Goal: Task Accomplishment & Management: Manage account settings

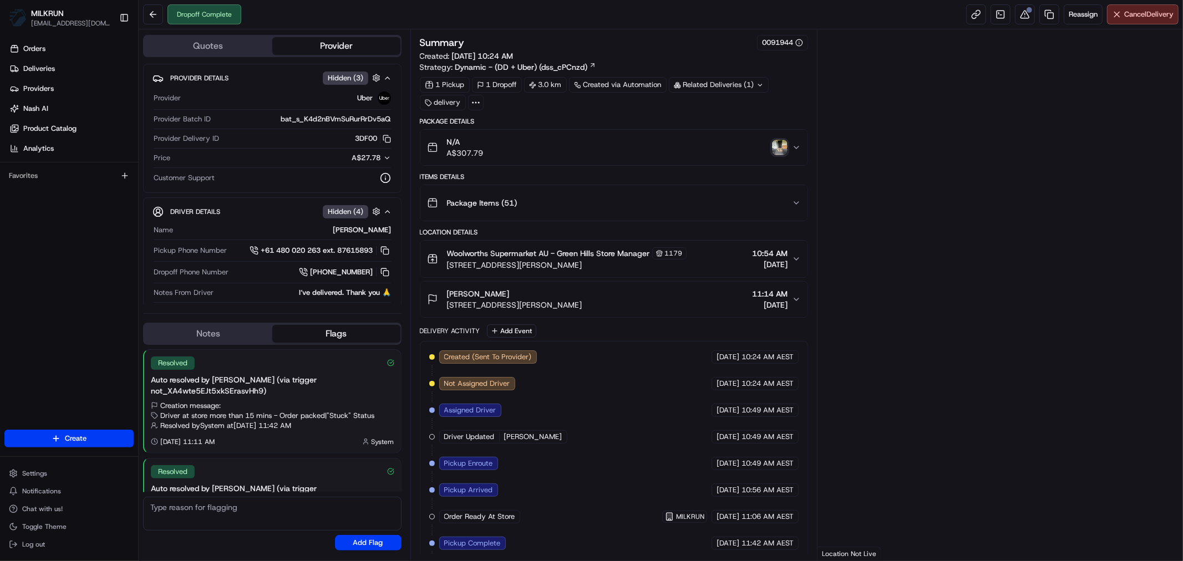
scroll to position [69, 0]
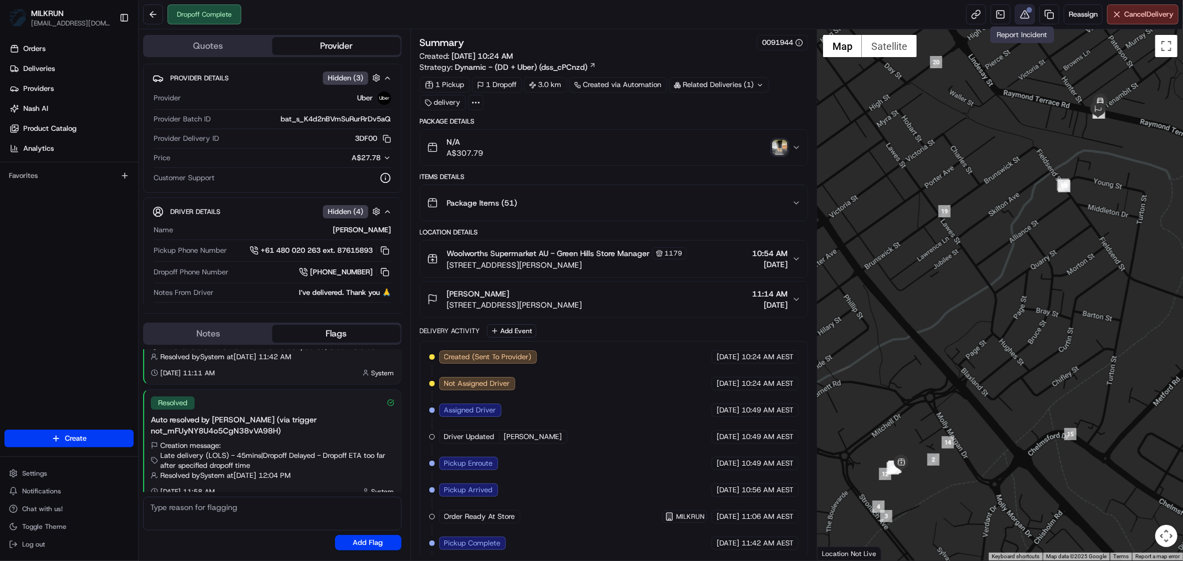
click at [1025, 19] on button at bounding box center [1025, 14] width 20 height 20
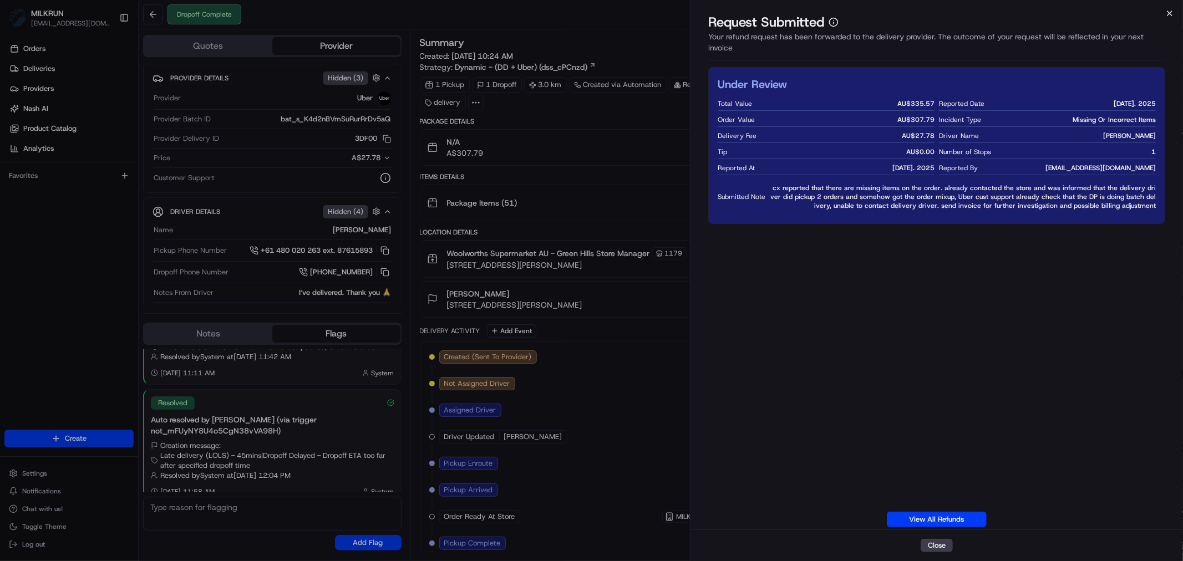
click at [1171, 13] on icon "button" at bounding box center [1170, 13] width 9 height 9
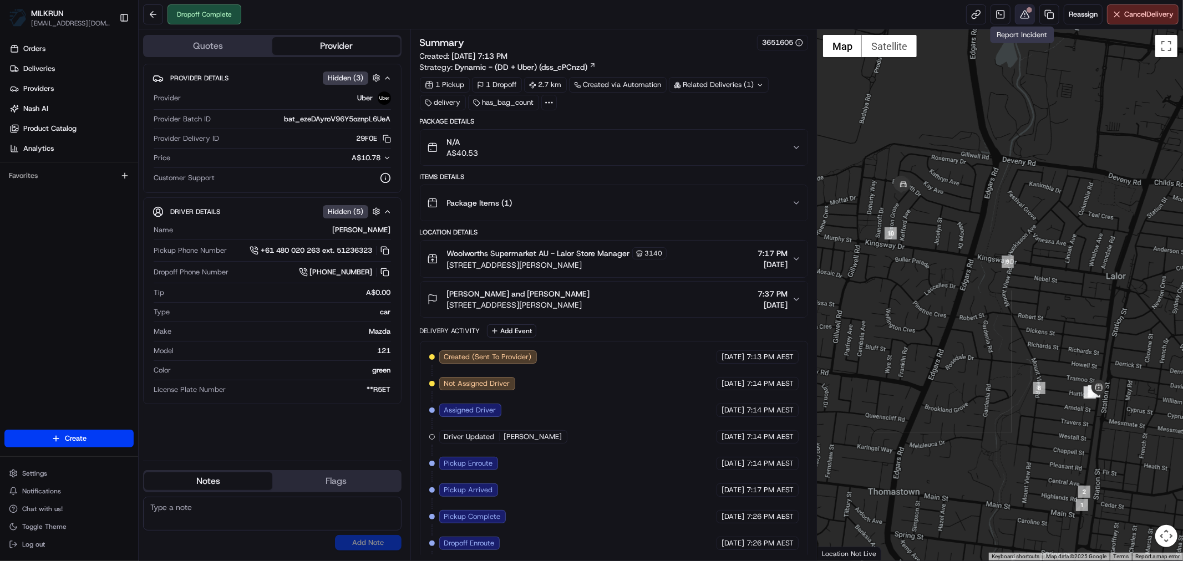
click at [1027, 12] on div at bounding box center [1030, 10] width 6 height 6
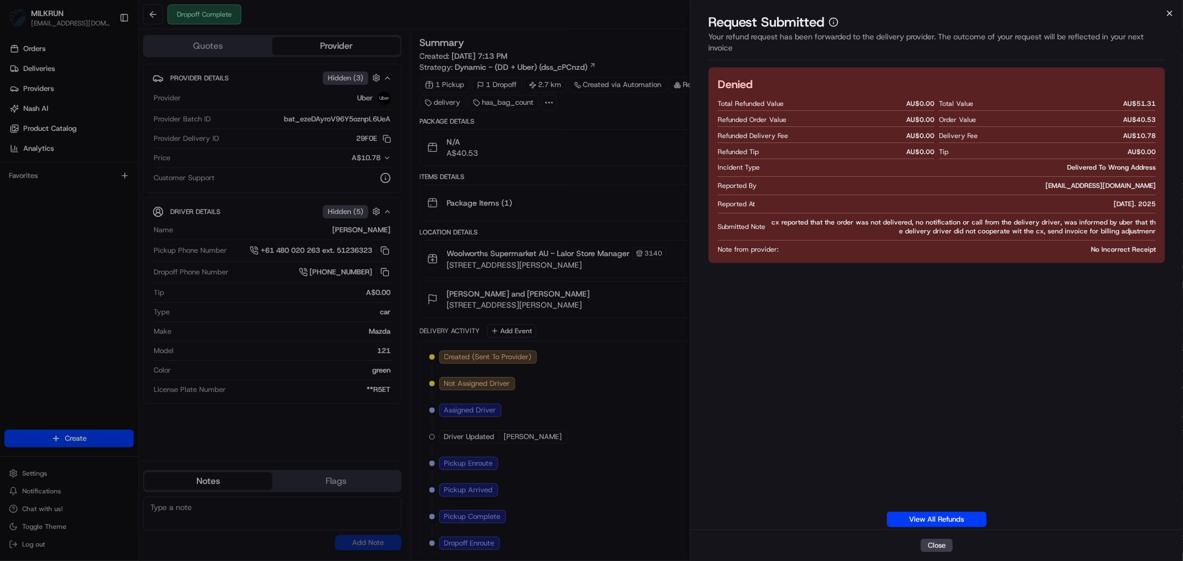
click at [1171, 14] on icon "button" at bounding box center [1170, 13] width 4 height 4
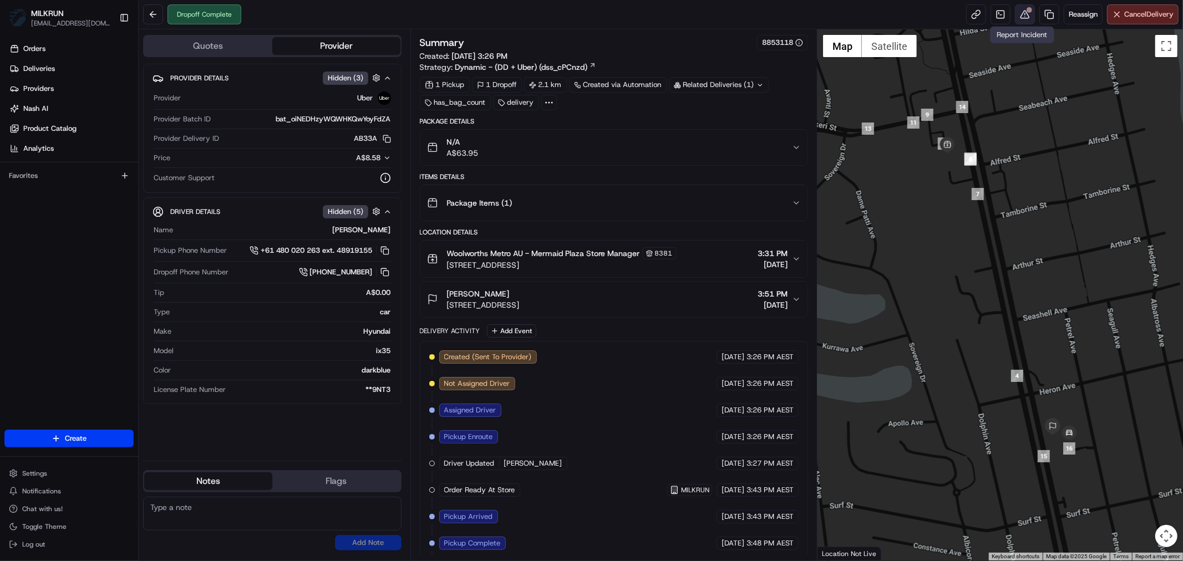
click at [1027, 12] on div at bounding box center [1030, 10] width 6 height 6
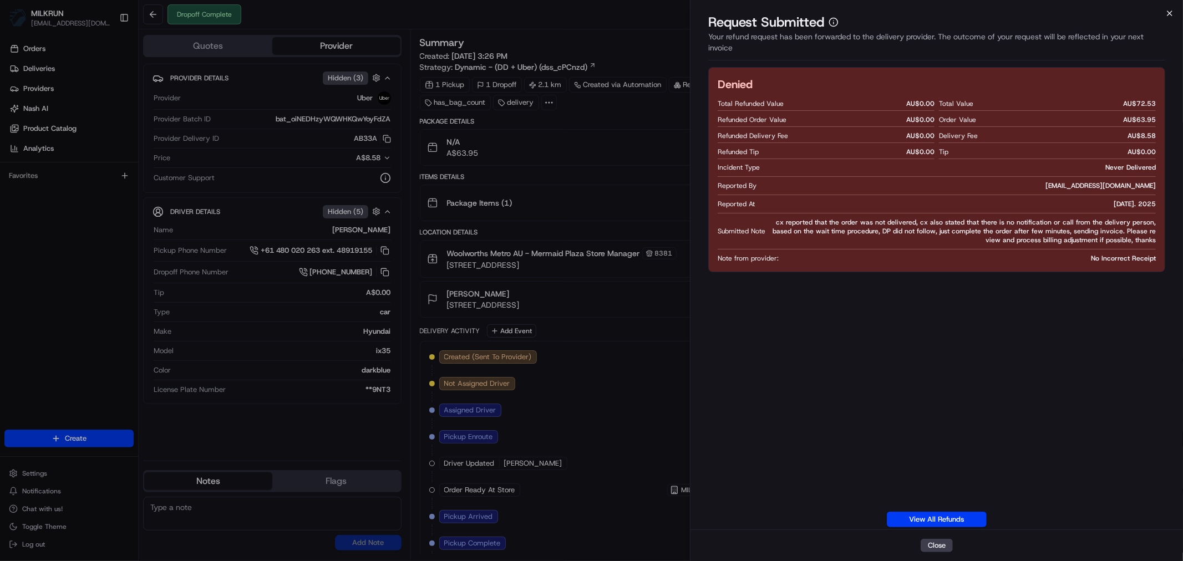
click at [1169, 12] on icon "button" at bounding box center [1170, 13] width 4 height 4
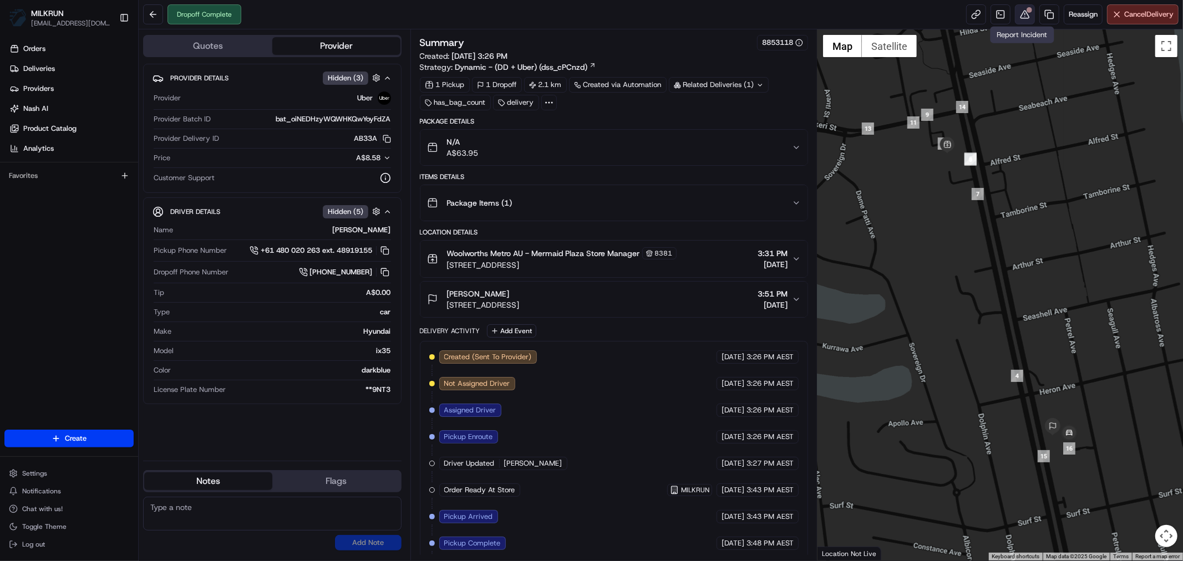
click at [1024, 14] on button at bounding box center [1025, 14] width 20 height 20
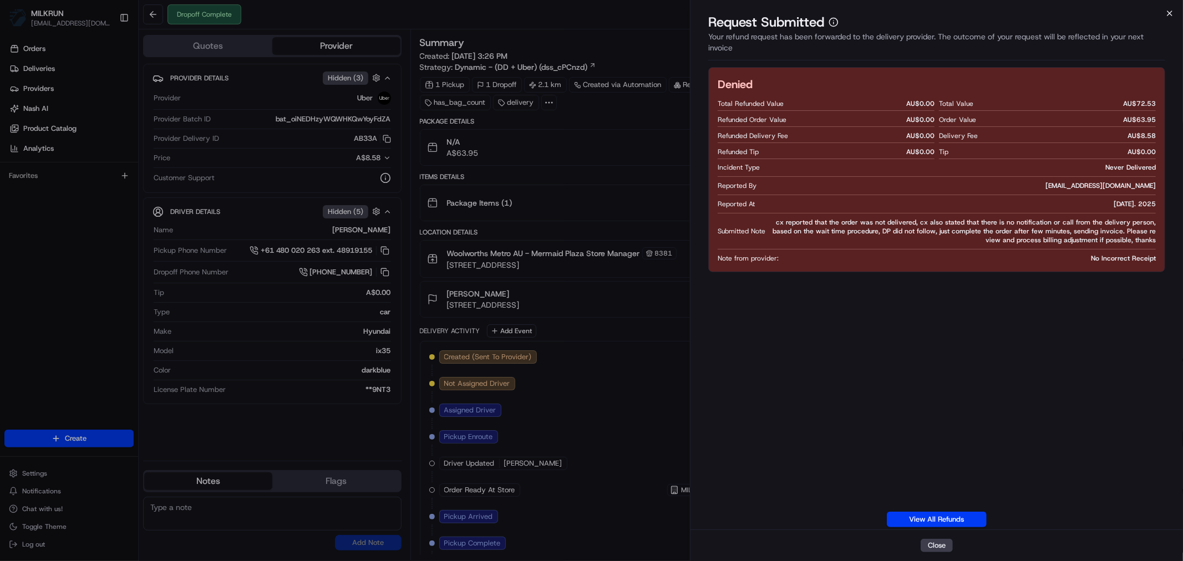
click at [1173, 13] on icon "button" at bounding box center [1170, 13] width 9 height 9
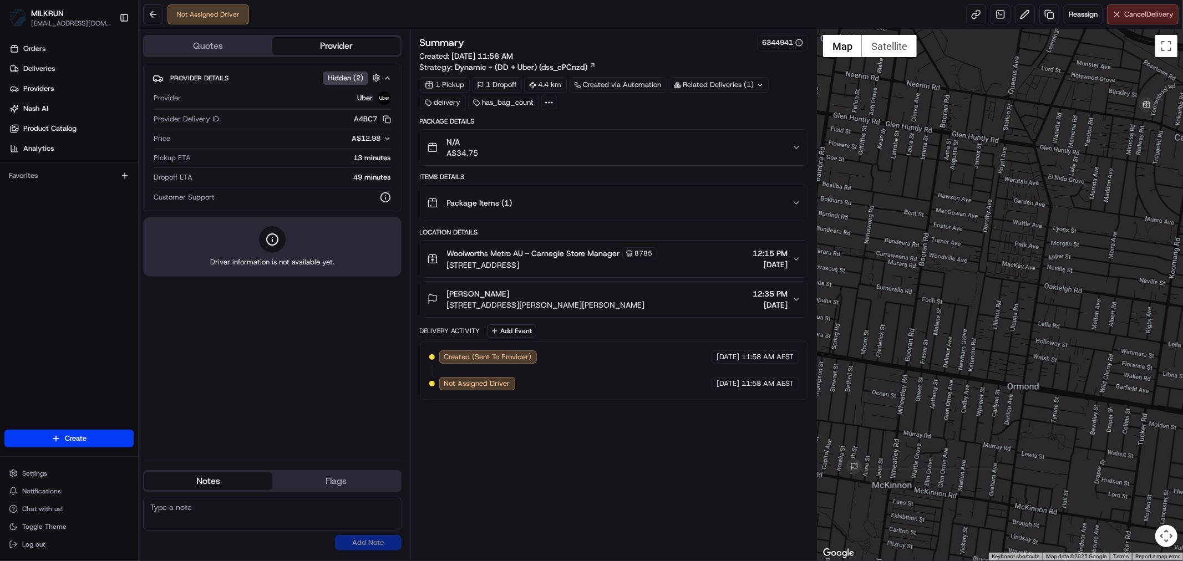
click at [1146, 18] on span "Cancel Delivery" at bounding box center [1149, 14] width 49 height 10
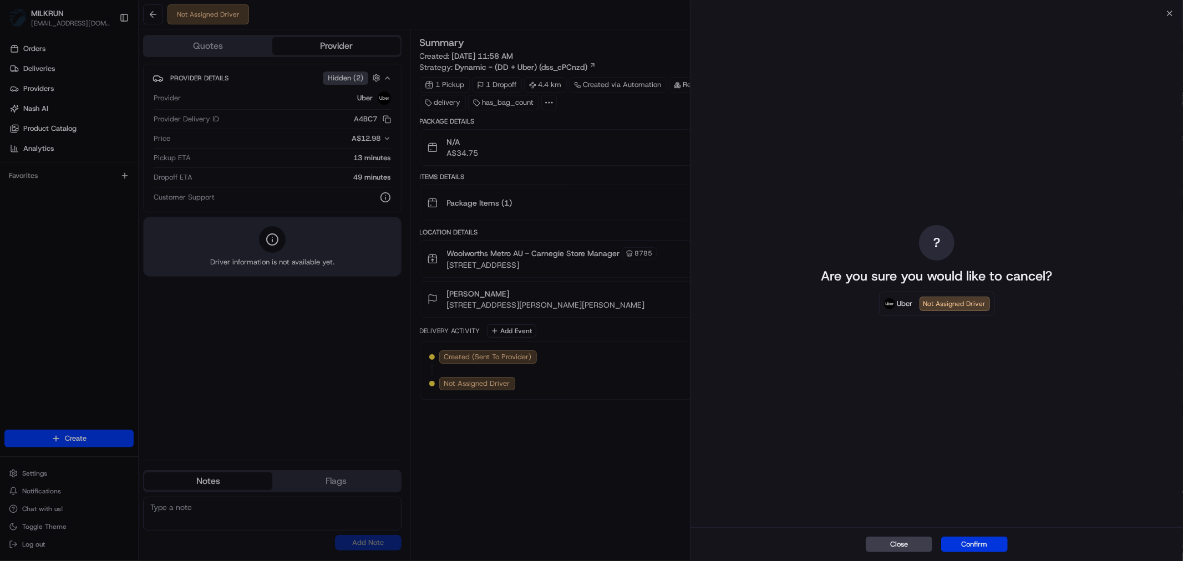
click at [968, 547] on button "Confirm" at bounding box center [974, 545] width 67 height 16
